Goal: Transaction & Acquisition: Download file/media

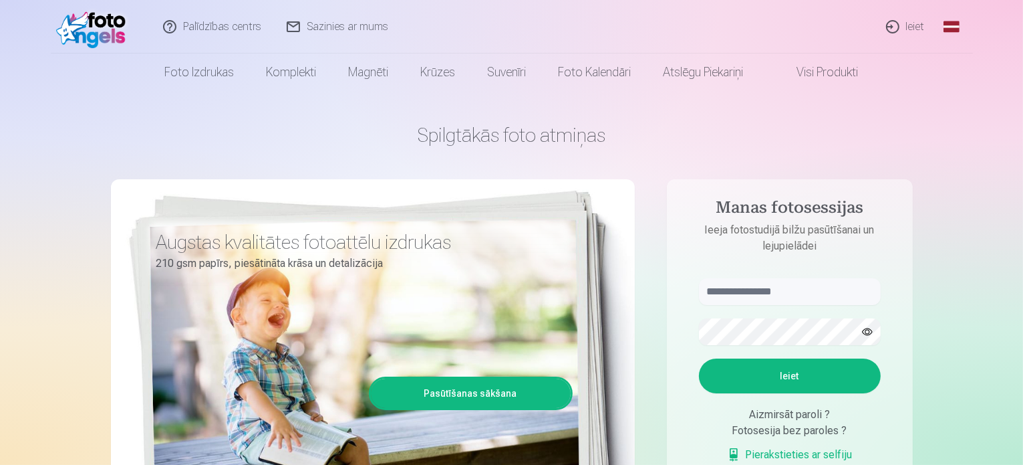
click at [910, 23] on link "Ieiet" at bounding box center [906, 26] width 64 height 53
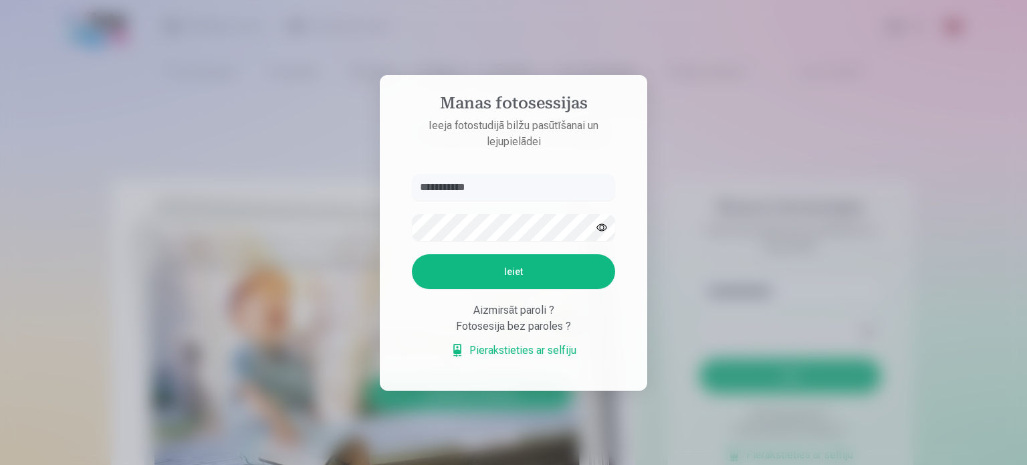
type input "**********"
click at [447, 271] on button "Ieiet" at bounding box center [513, 271] width 203 height 35
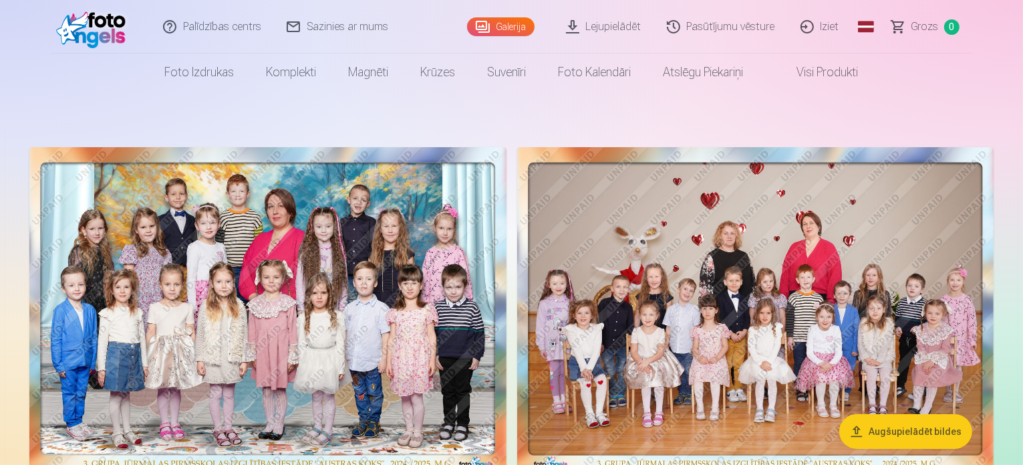
click at [754, 28] on link "Pasūtījumu vēsture" at bounding box center [722, 26] width 134 height 53
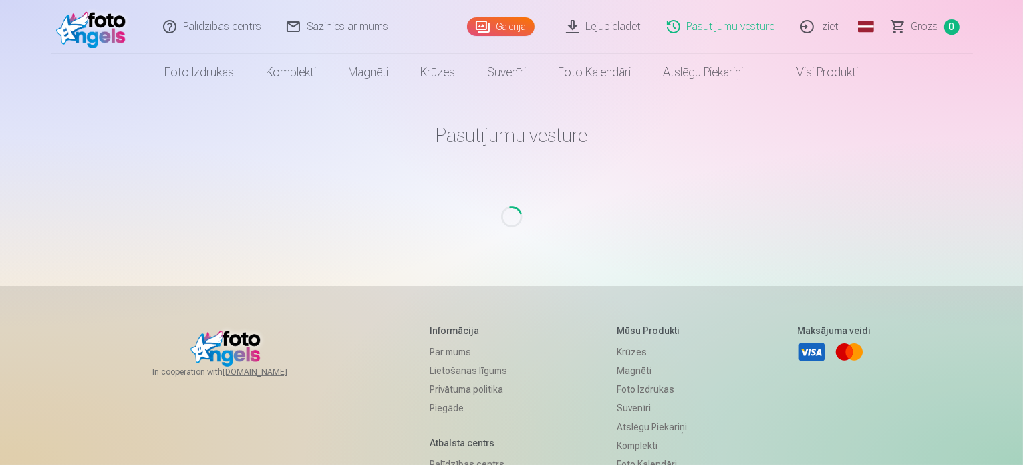
click at [503, 29] on link "Galerija" at bounding box center [501, 26] width 68 height 19
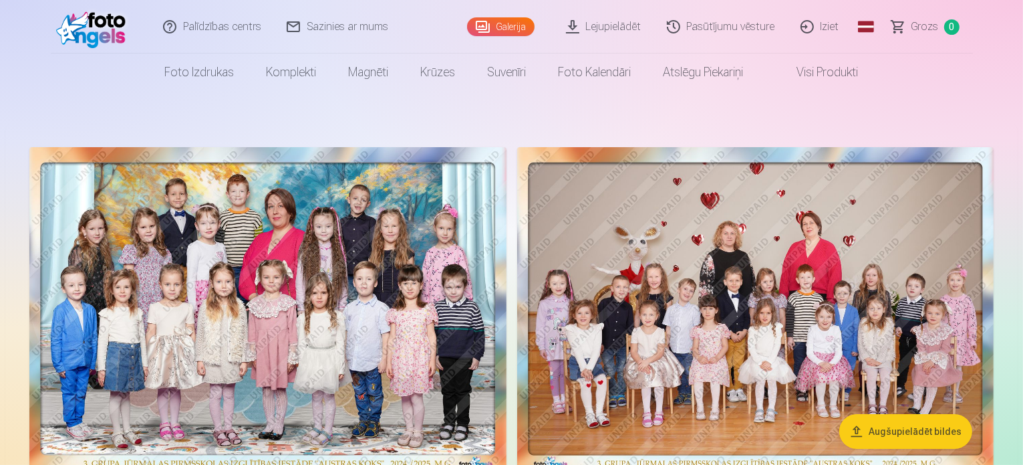
click at [612, 21] on link "Lejupielādēt" at bounding box center [604, 26] width 101 height 53
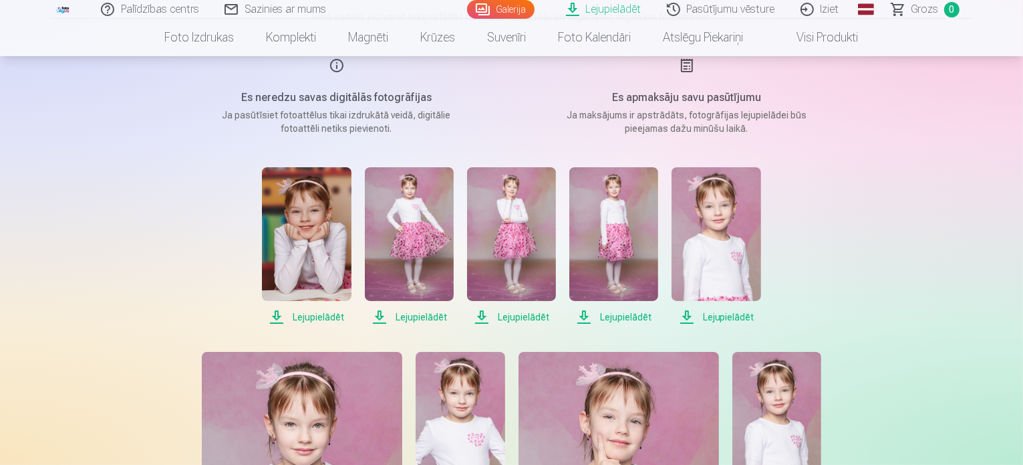
scroll to position [162, 0]
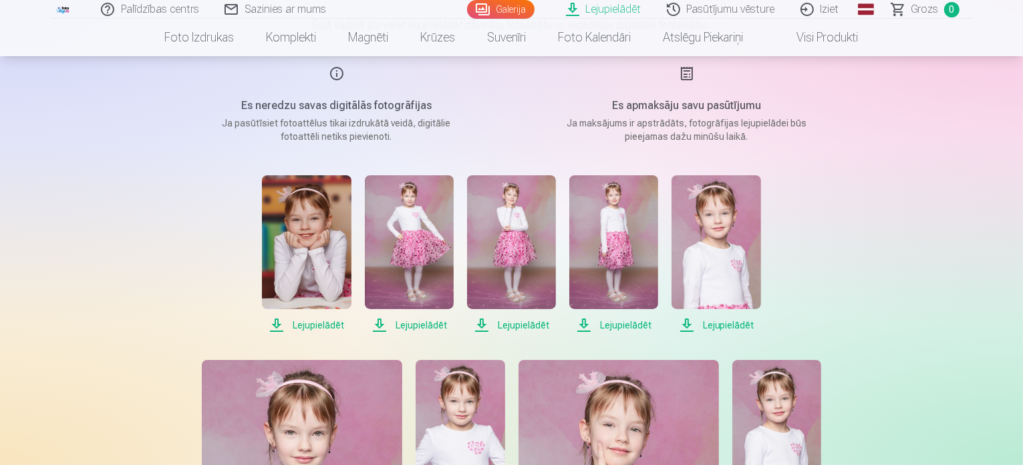
click at [406, 324] on span "Lejupielādēt" at bounding box center [409, 325] width 89 height 16
click at [517, 322] on span "Lejupielādēt" at bounding box center [511, 325] width 89 height 16
click at [618, 325] on span "Lejupielādēt" at bounding box center [614, 325] width 89 height 16
click at [731, 323] on span "Lejupielādēt" at bounding box center [716, 325] width 89 height 16
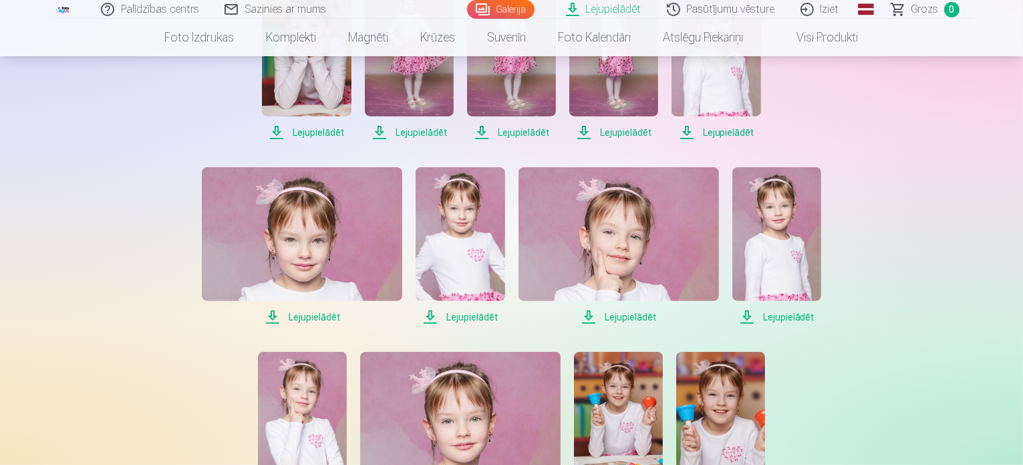
scroll to position [362, 0]
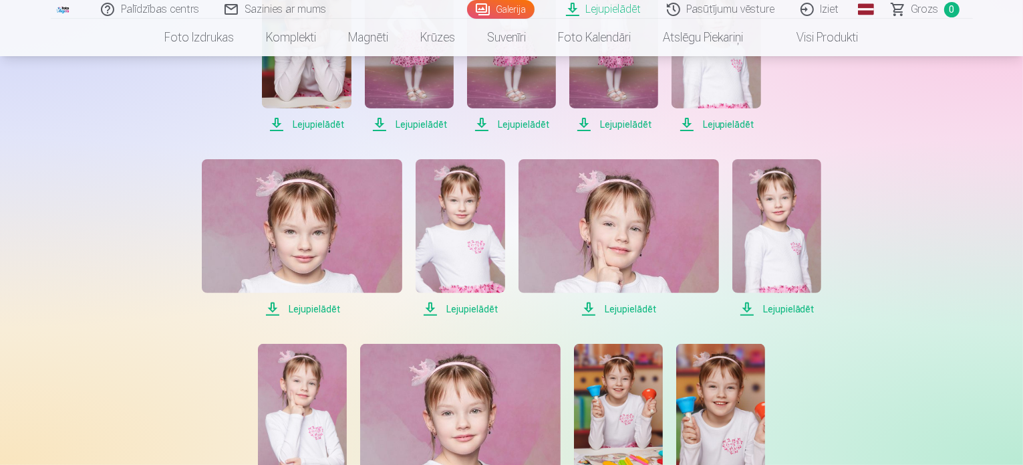
click at [328, 312] on span "Lejupielādēt" at bounding box center [302, 309] width 201 height 16
click at [473, 307] on span "Lejupielādēt" at bounding box center [460, 309] width 89 height 16
click at [786, 307] on span "Lejupielādēt" at bounding box center [777, 309] width 89 height 16
click at [473, 308] on span "Lejupielādēt" at bounding box center [460, 309] width 89 height 16
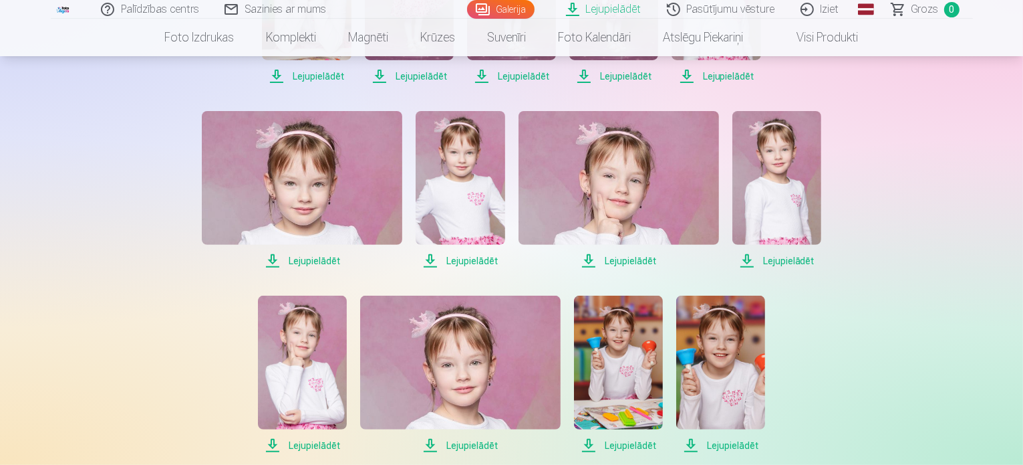
scroll to position [563, 0]
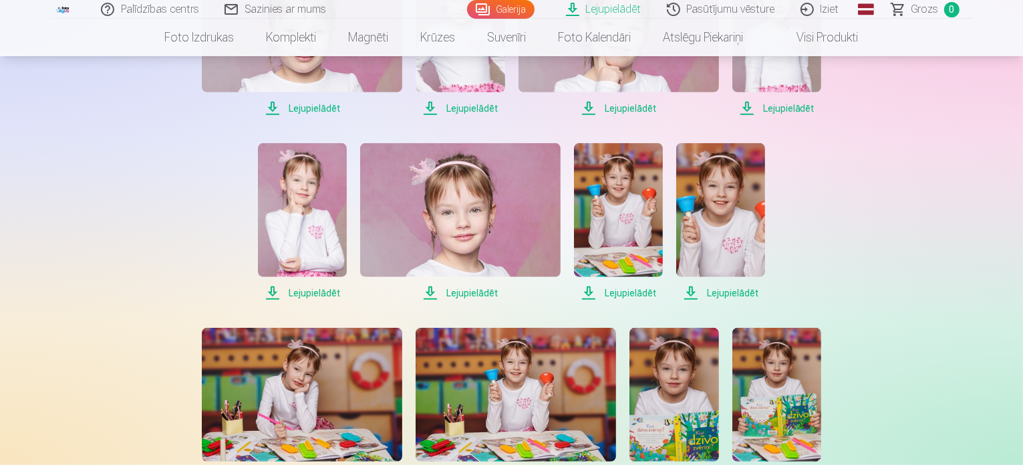
click at [489, 291] on span "Lejupielādēt" at bounding box center [460, 293] width 201 height 16
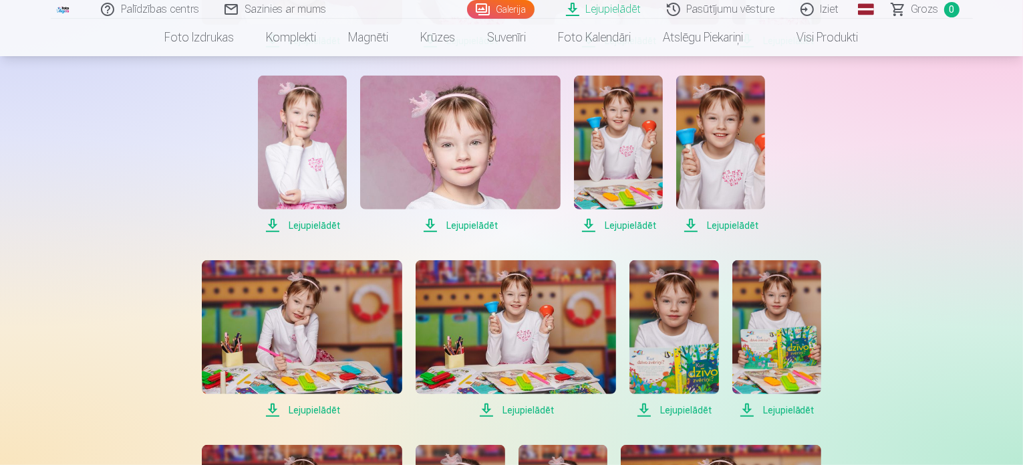
scroll to position [630, 0]
click at [282, 409] on span "Lejupielādēt" at bounding box center [302, 410] width 201 height 16
click at [663, 409] on span "Lejupielādēt" at bounding box center [674, 410] width 89 height 16
click at [781, 380] on img at bounding box center [777, 328] width 89 height 134
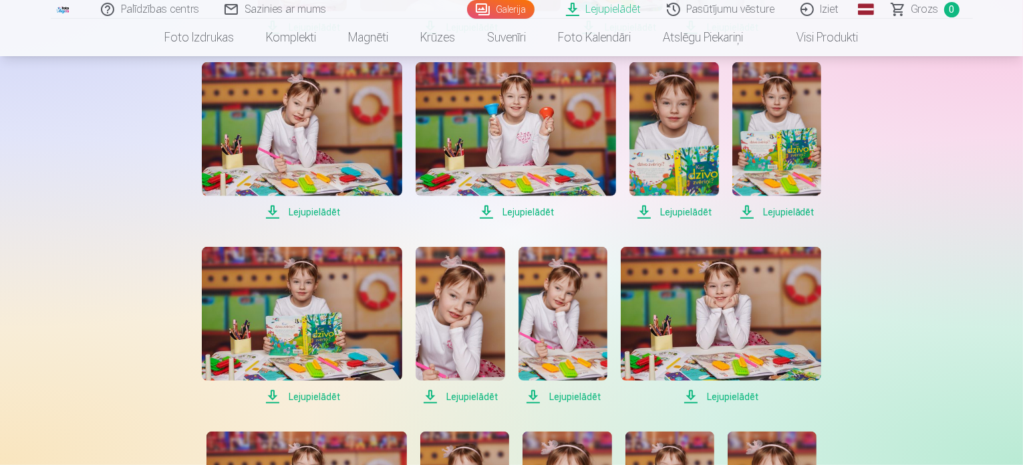
scroll to position [830, 0]
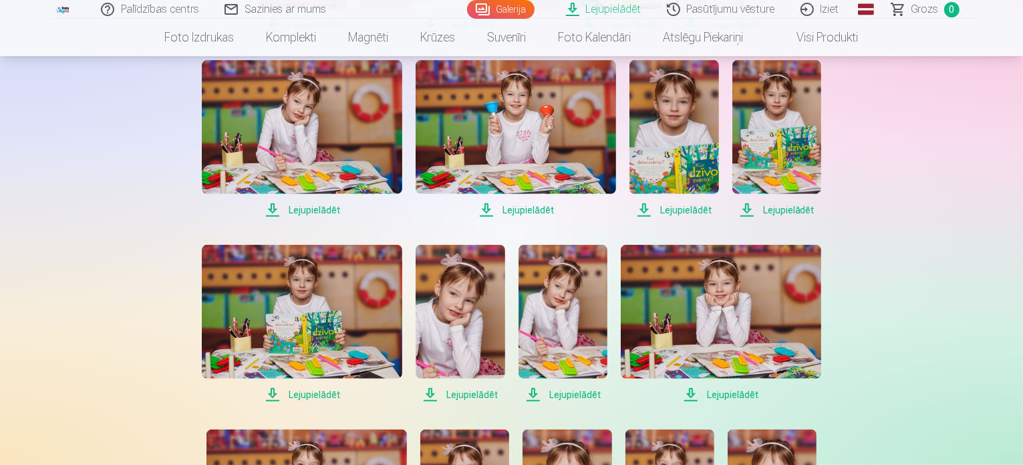
click at [310, 394] on span "Lejupielādēt" at bounding box center [302, 394] width 201 height 16
click at [459, 395] on span "Lejupielādēt" at bounding box center [460, 394] width 89 height 16
click at [586, 393] on span "Lejupielādēt" at bounding box center [563, 394] width 89 height 16
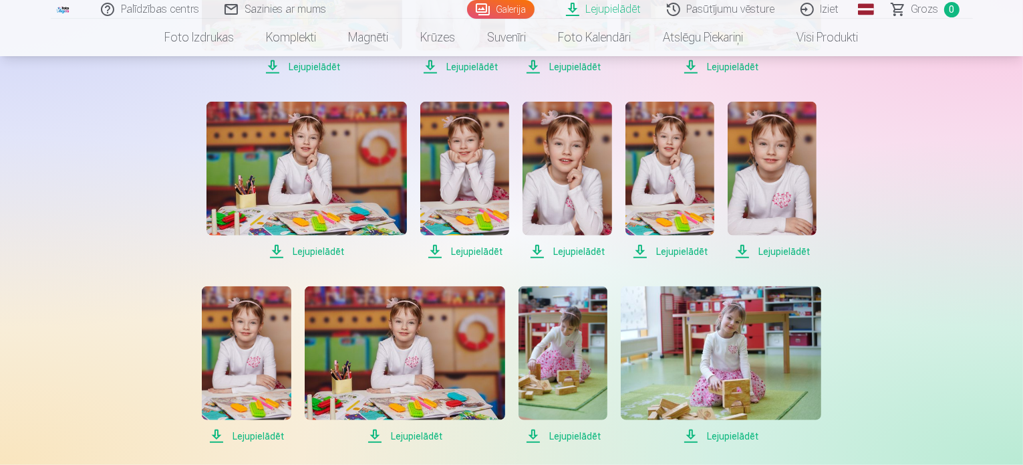
scroll to position [1164, 0]
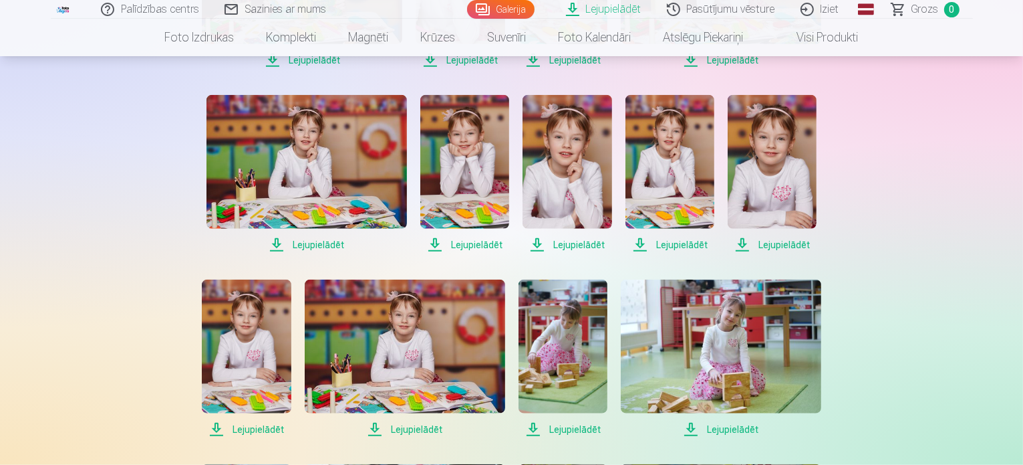
click at [783, 245] on span "Lejupielādēt" at bounding box center [772, 245] width 89 height 16
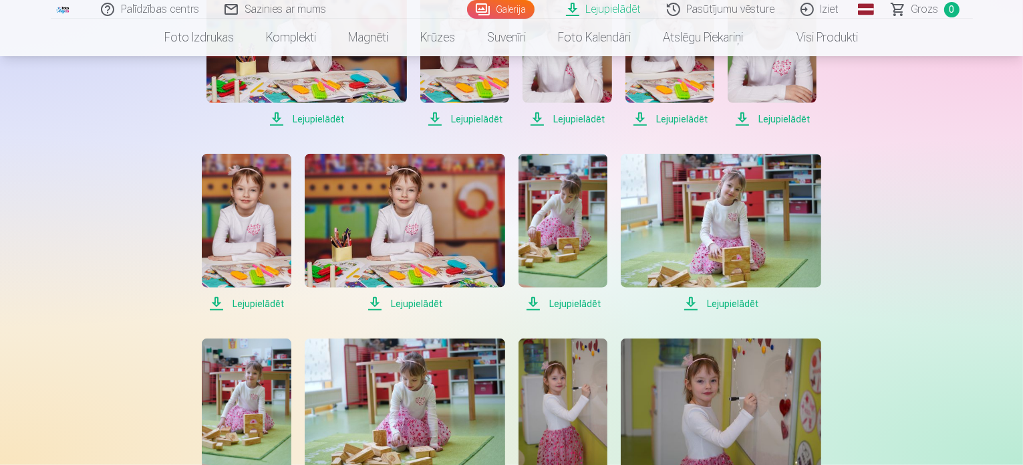
scroll to position [1298, 0]
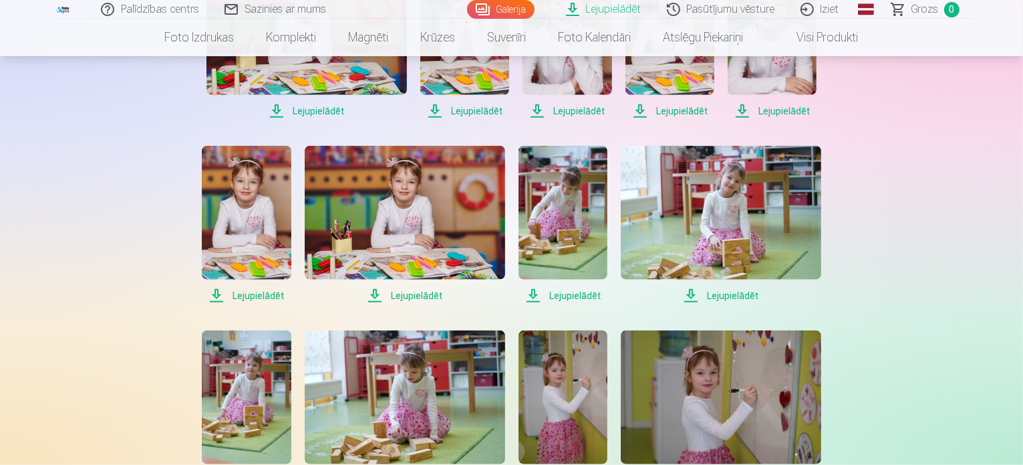
click at [261, 298] on span "Lejupielādēt" at bounding box center [246, 295] width 89 height 16
click at [415, 296] on span "Lejupielādēt" at bounding box center [405, 295] width 201 height 16
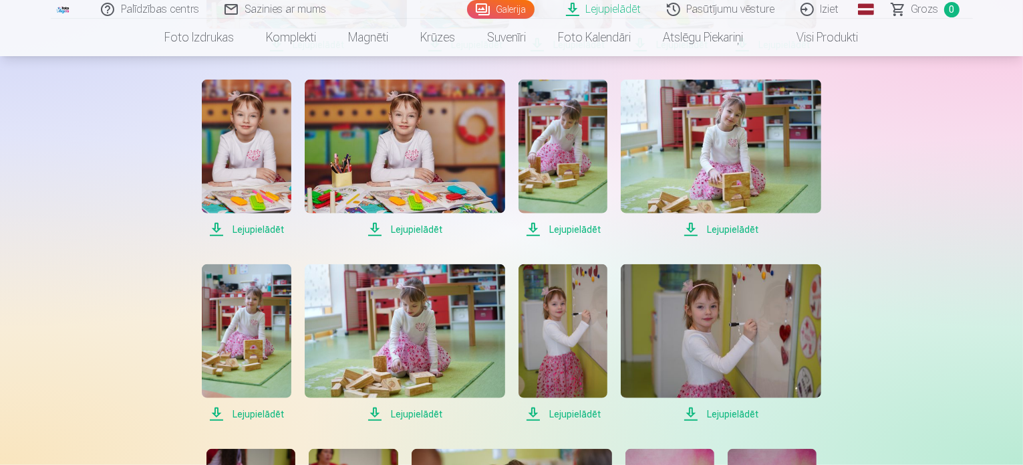
scroll to position [1365, 0]
click at [731, 231] on span "Lejupielādēt" at bounding box center [721, 229] width 201 height 16
click at [731, 225] on span "Lejupielādēt" at bounding box center [721, 229] width 201 height 16
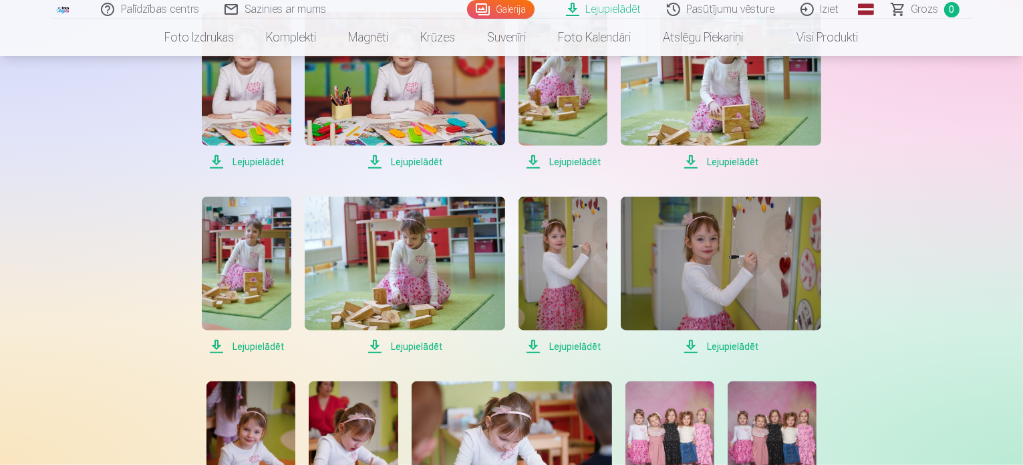
scroll to position [1499, 0]
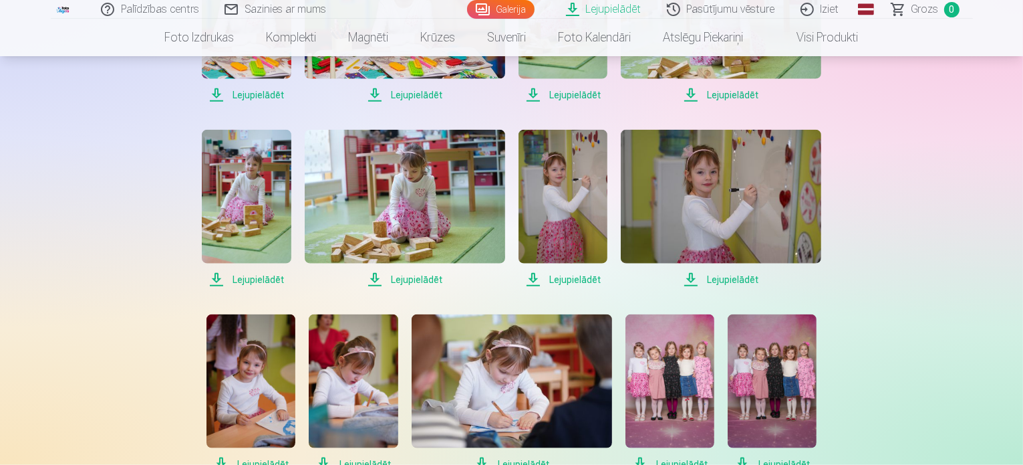
click at [737, 273] on span "Lejupielādēt" at bounding box center [721, 279] width 201 height 16
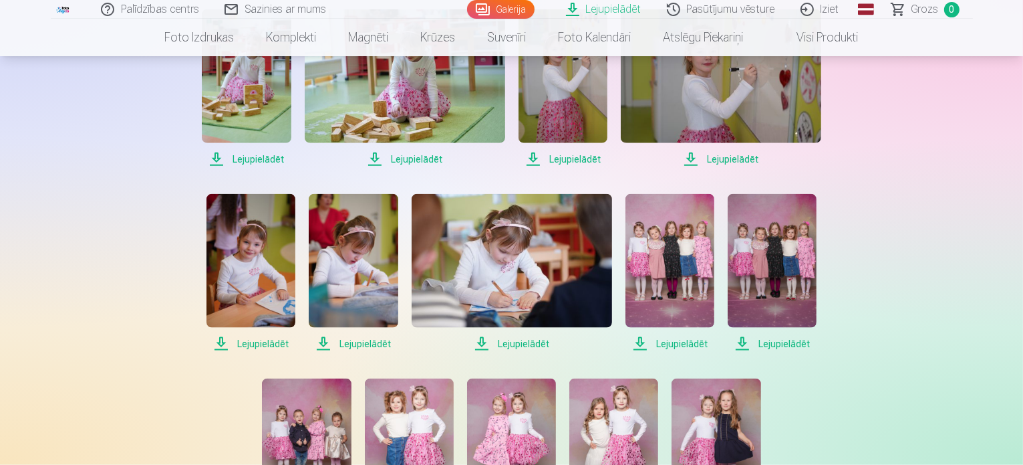
scroll to position [1699, 0]
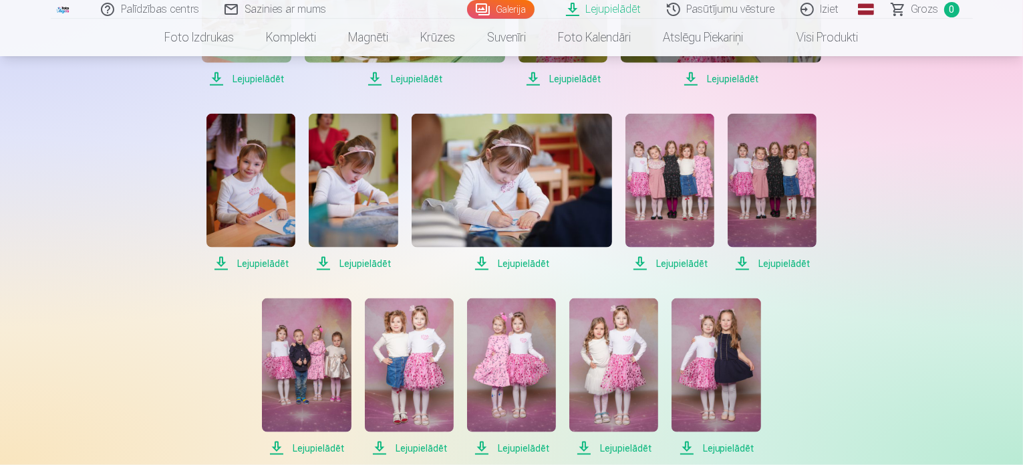
click at [241, 265] on span "Lejupielādēt" at bounding box center [251, 263] width 89 height 16
click at [246, 268] on span "Lejupielādēt" at bounding box center [251, 263] width 89 height 16
click at [515, 261] on span "Lejupielādēt" at bounding box center [512, 263] width 201 height 16
click at [516, 264] on span "Lejupielādēt" at bounding box center [512, 263] width 201 height 16
click at [668, 263] on span "Lejupielādēt" at bounding box center [670, 263] width 89 height 16
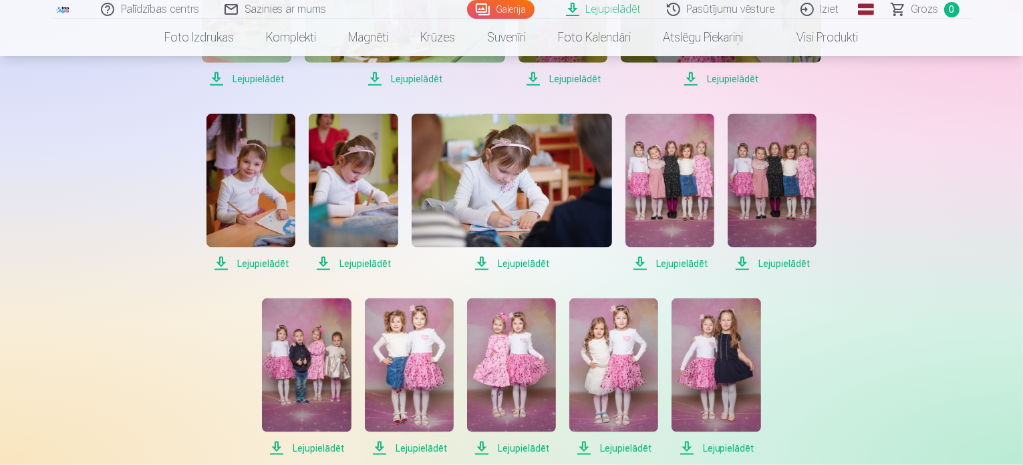
click at [785, 259] on span "Lejupielādēt" at bounding box center [772, 263] width 89 height 16
click at [783, 253] on link "Lejupielādēt" at bounding box center [772, 193] width 89 height 158
click at [782, 261] on span "Lejupielādēt" at bounding box center [772, 263] width 89 height 16
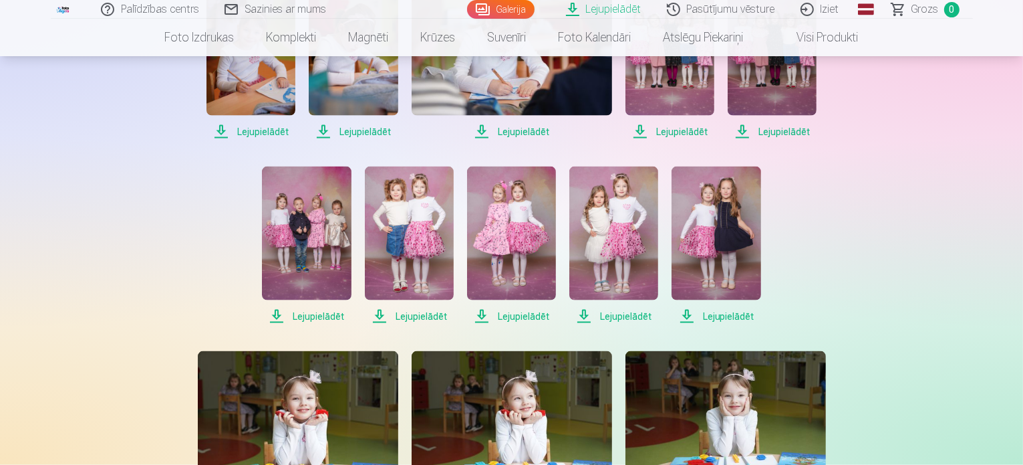
scroll to position [1833, 0]
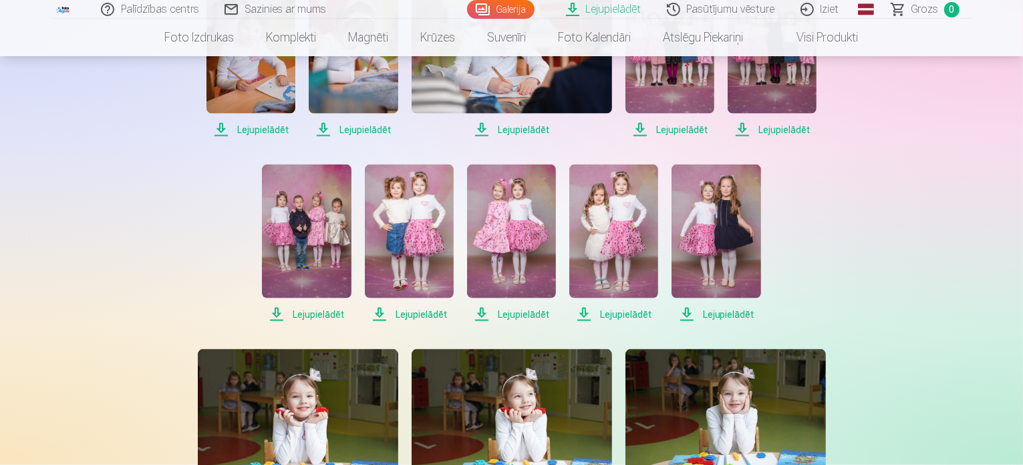
click at [329, 300] on link "Lejupielādēt" at bounding box center [306, 243] width 89 height 158
click at [316, 310] on span "Lejupielādēt" at bounding box center [306, 314] width 89 height 16
click at [403, 315] on span "Lejupielādēt" at bounding box center [409, 314] width 89 height 16
click at [504, 315] on span "Lejupielādēt" at bounding box center [511, 314] width 89 height 16
click at [620, 245] on img at bounding box center [614, 231] width 89 height 134
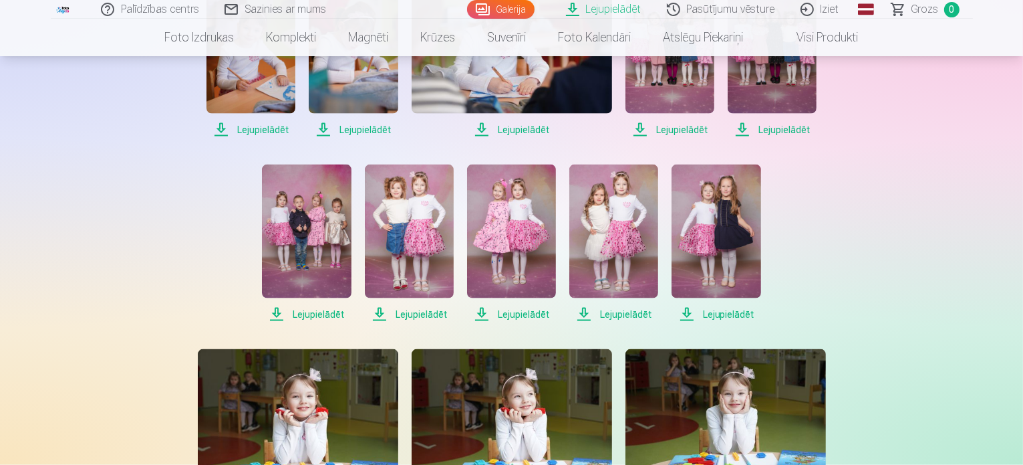
click at [610, 316] on span "Lejupielādēt" at bounding box center [614, 314] width 89 height 16
click at [711, 310] on span "Lejupielādēt" at bounding box center [716, 314] width 89 height 16
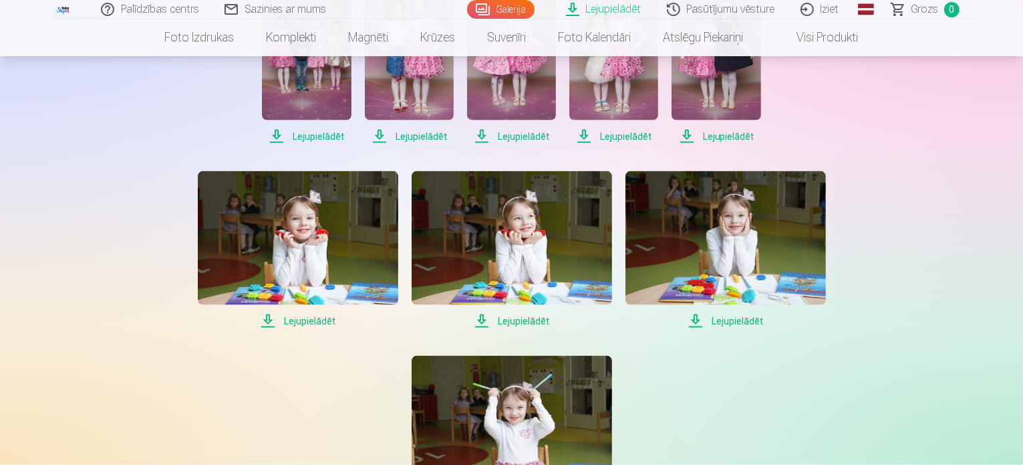
scroll to position [2034, 0]
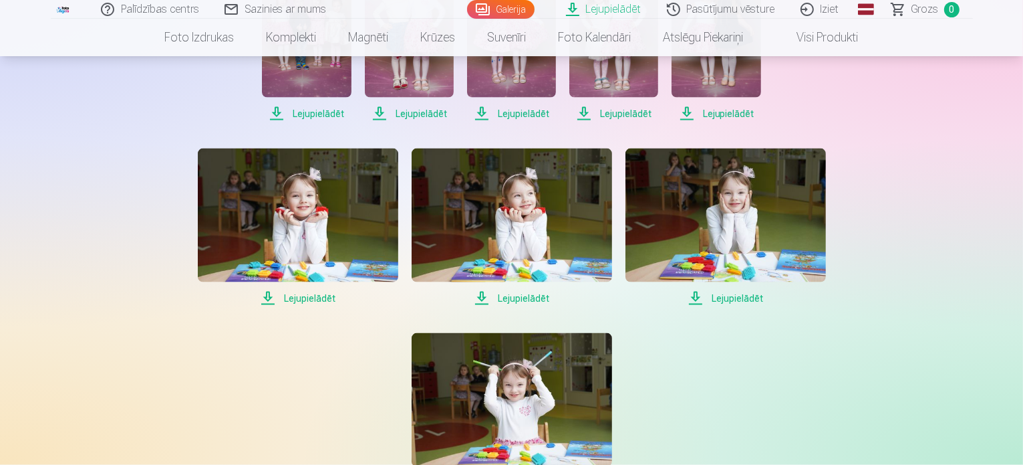
click at [302, 291] on span "Lejupielādēt" at bounding box center [298, 298] width 201 height 16
click at [489, 299] on span "Lejupielādēt" at bounding box center [512, 298] width 201 height 16
click at [735, 304] on span "Lejupielādēt" at bounding box center [726, 298] width 201 height 16
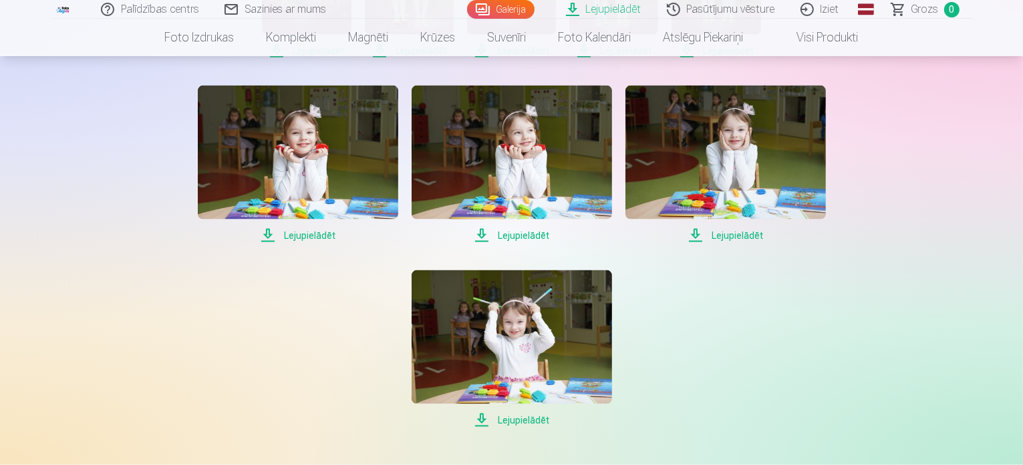
scroll to position [2234, 0]
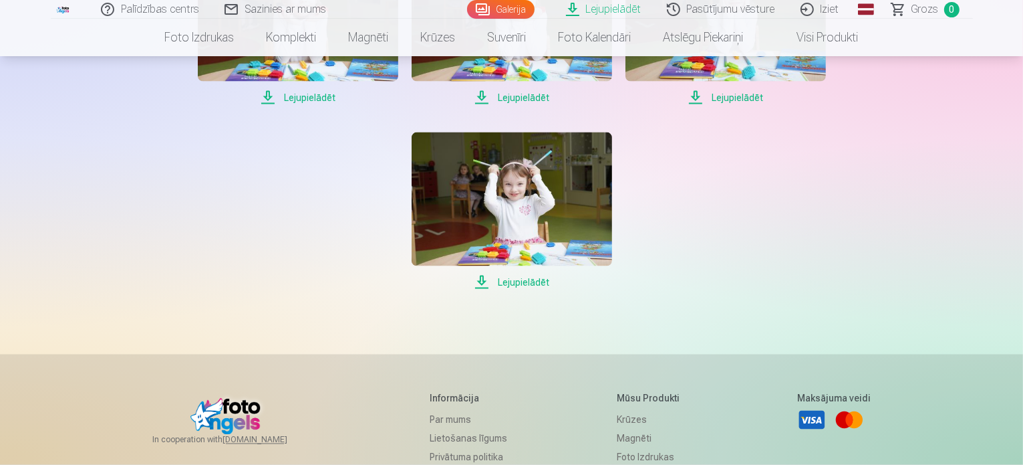
click at [492, 283] on span "Lejupielādēt" at bounding box center [512, 282] width 201 height 16
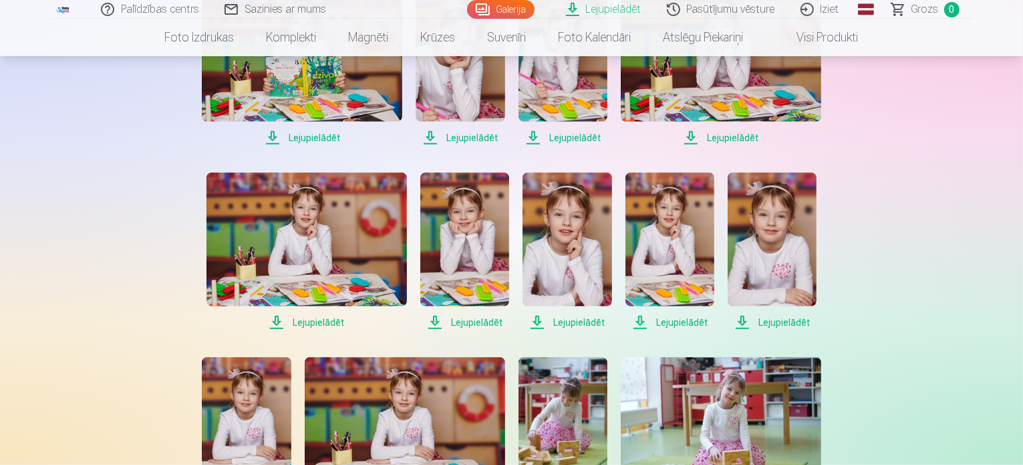
scroll to position [1031, 0]
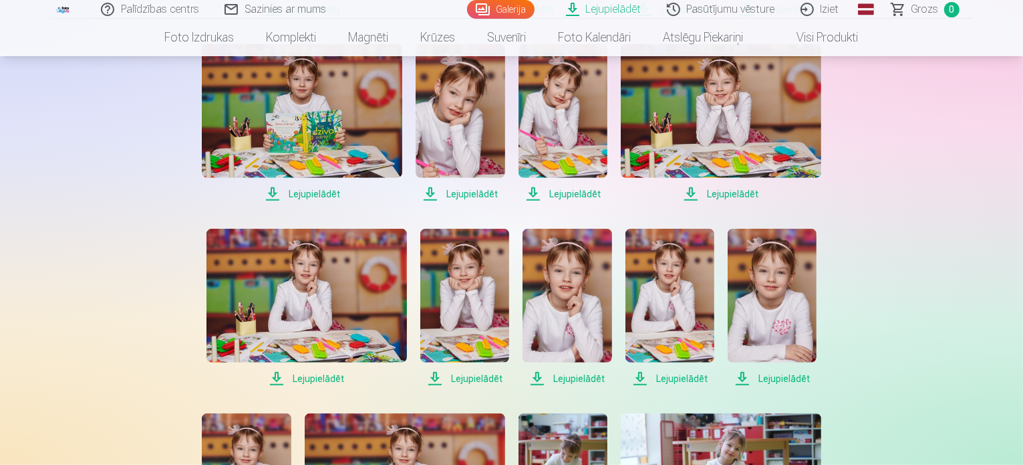
click at [812, 2] on link "Iziet" at bounding box center [821, 9] width 64 height 19
